Goal: Navigation & Orientation: Find specific page/section

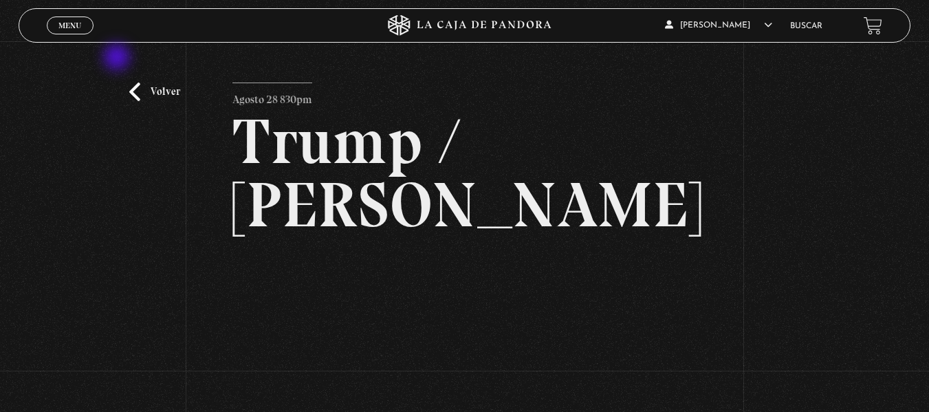
scroll to position [155, 0]
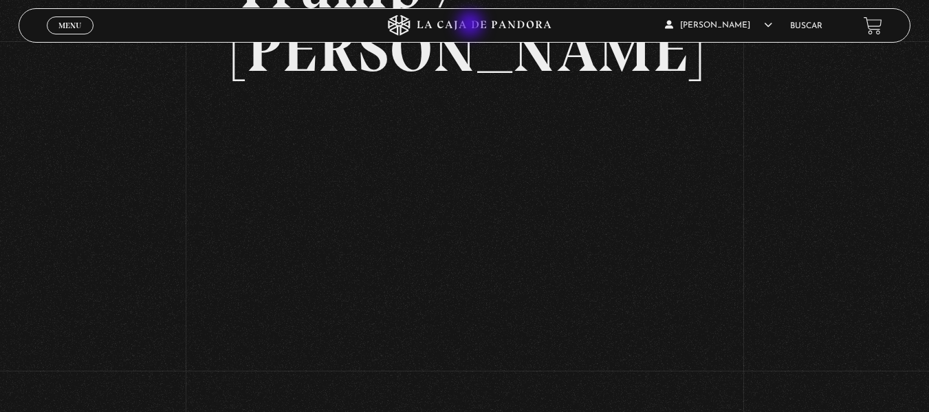
click at [472, 25] on icon at bounding box center [464, 25] width 279 height 21
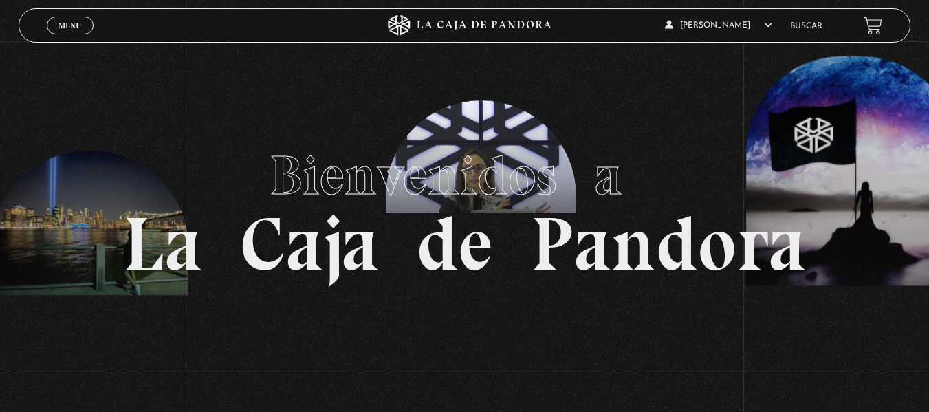
click at [472, 25] on icon at bounding box center [464, 25] width 279 height 21
drag, startPoint x: 457, startPoint y: 31, endPoint x: 315, endPoint y: -8, distance: 147.7
click at [70, 22] on span "Menu" at bounding box center [69, 25] width 23 height 8
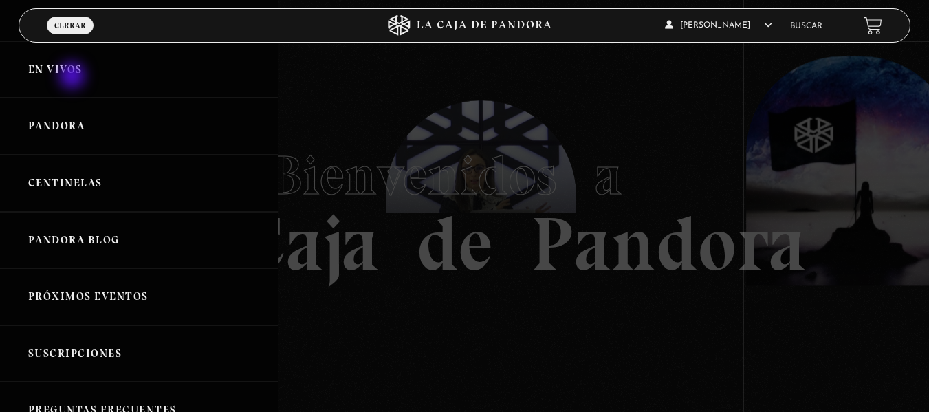
click at [74, 77] on link "En vivos" at bounding box center [139, 69] width 279 height 57
